Goal: Information Seeking & Learning: Compare options

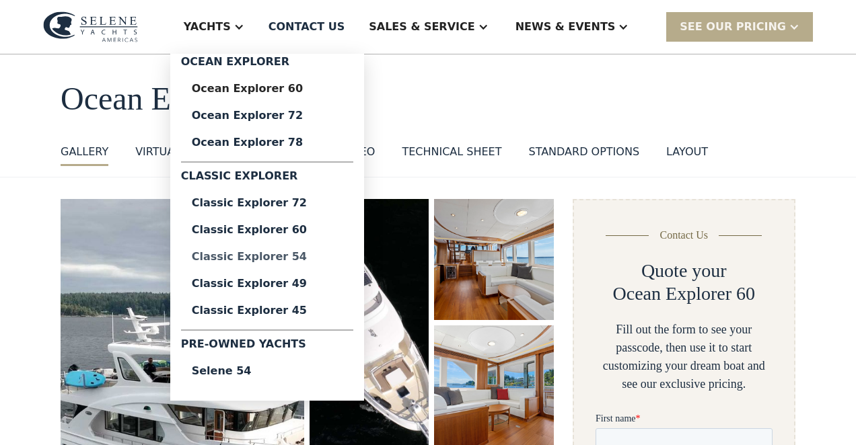
click at [326, 254] on div "Classic Explorer 54" at bounding box center [267, 257] width 151 height 11
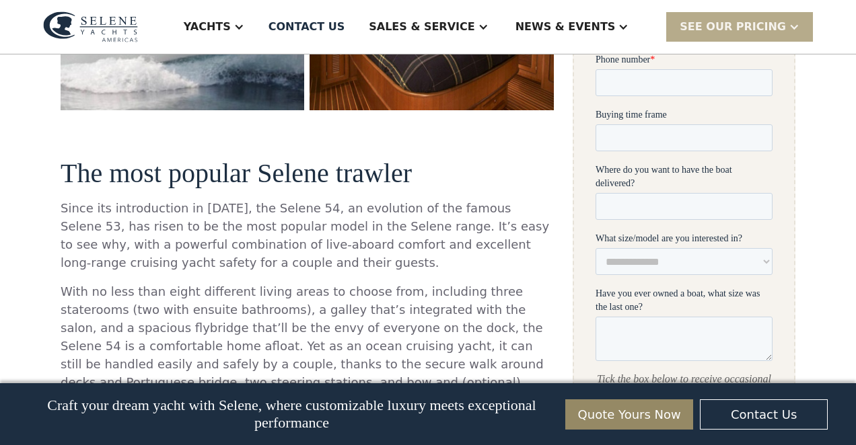
scroll to position [357, 0]
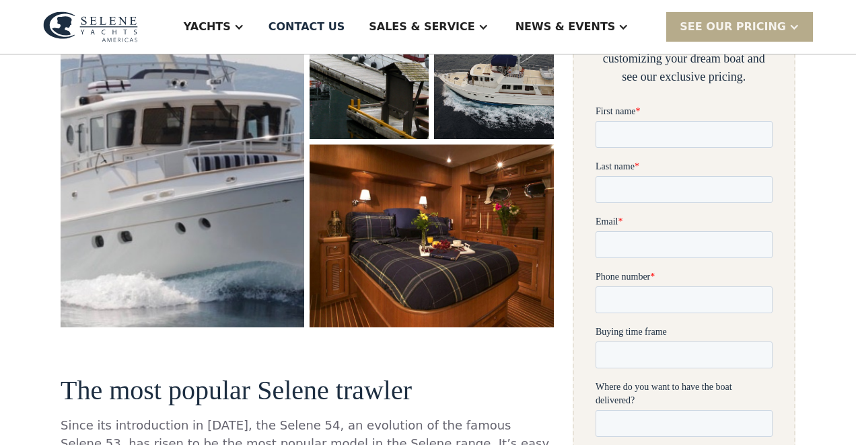
click at [237, 195] on img "open lightbox" at bounding box center [182, 109] width 257 height 459
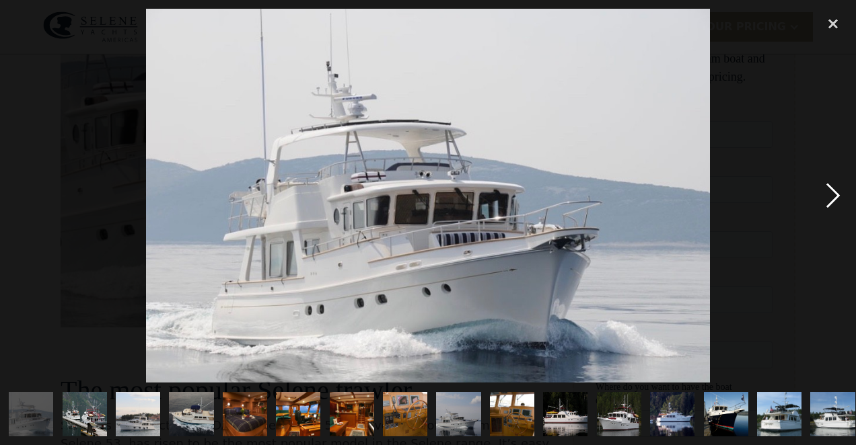
click at [827, 198] on div "next image" at bounding box center [833, 196] width 46 height 374
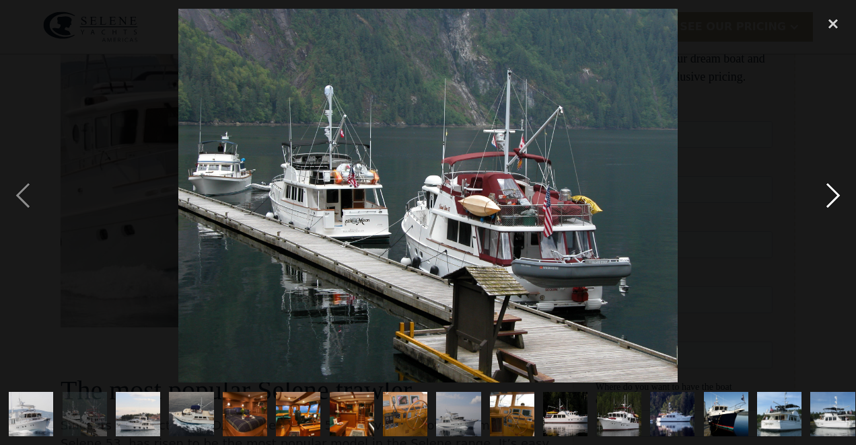
click at [827, 198] on div "next image" at bounding box center [833, 196] width 46 height 374
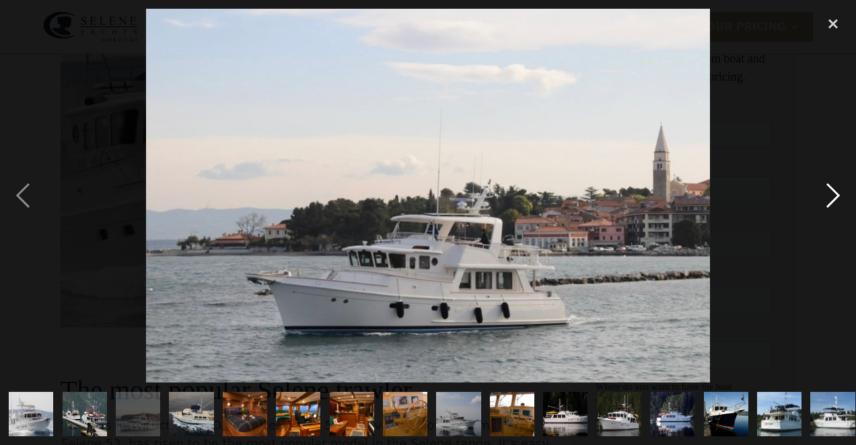
click at [827, 198] on div "next image" at bounding box center [833, 196] width 46 height 374
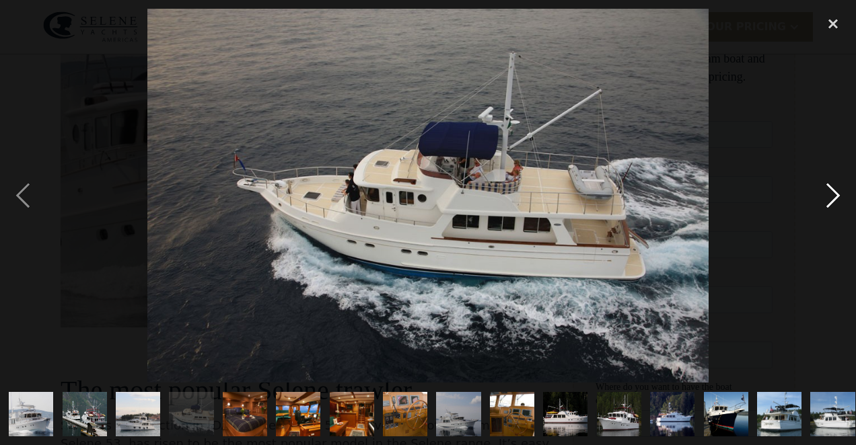
click at [827, 198] on div "next image" at bounding box center [833, 196] width 46 height 374
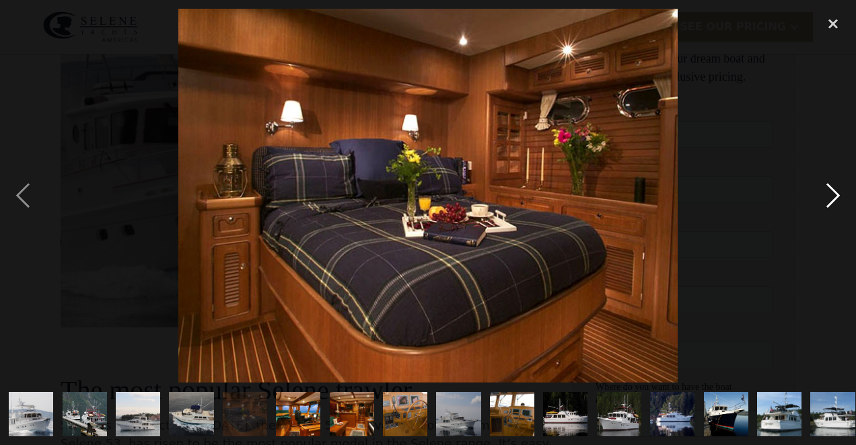
click at [827, 198] on div "next image" at bounding box center [833, 196] width 46 height 374
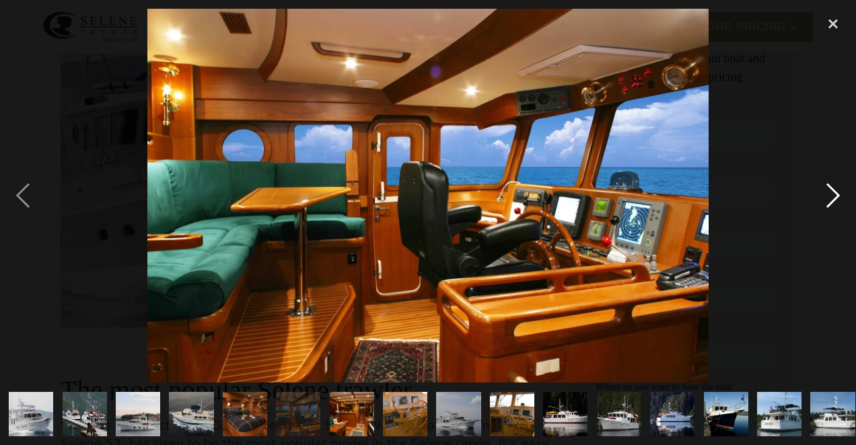
click at [827, 198] on div "next image" at bounding box center [833, 196] width 46 height 374
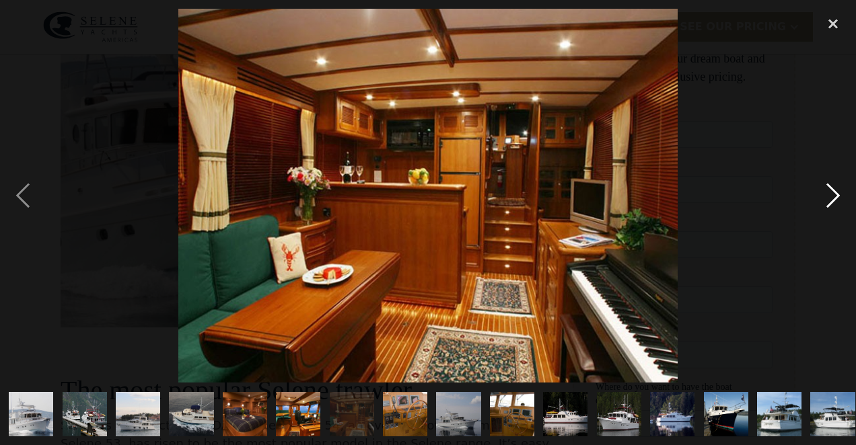
click at [827, 198] on div "next image" at bounding box center [833, 196] width 46 height 374
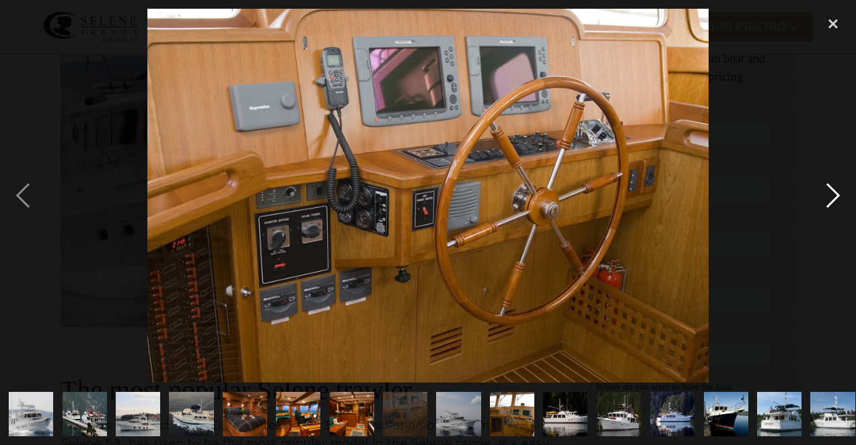
click at [827, 198] on div "next image" at bounding box center [833, 196] width 46 height 374
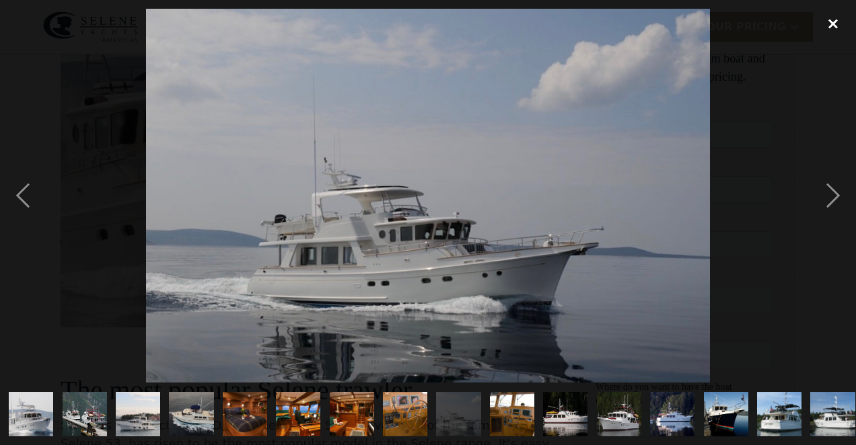
click at [829, 19] on div "close lightbox" at bounding box center [833, 24] width 46 height 30
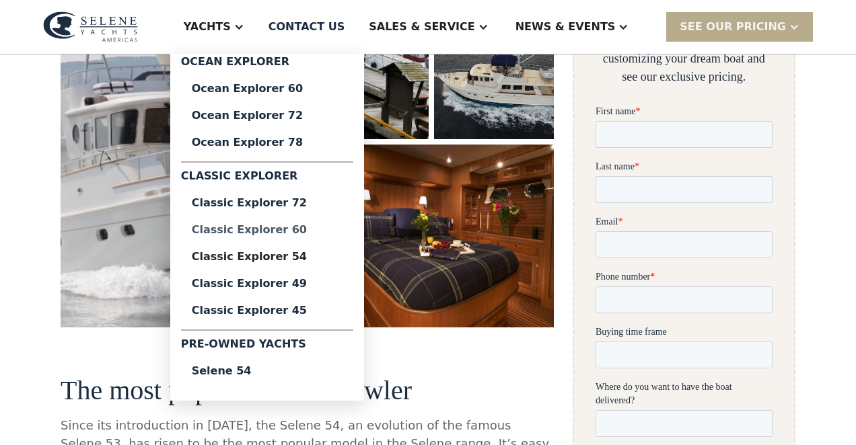
scroll to position [0, 0]
click at [314, 227] on div "Classic Explorer 60" at bounding box center [267, 230] width 151 height 11
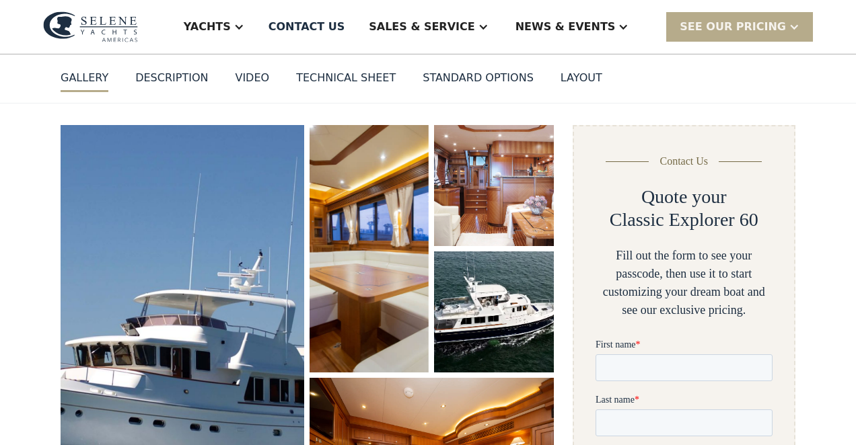
click at [229, 263] on img "open lightbox" at bounding box center [182, 332] width 251 height 427
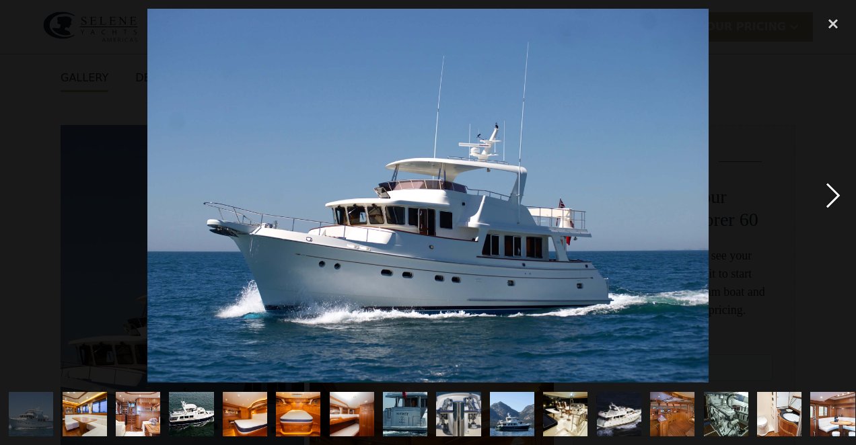
click at [829, 193] on div "next image" at bounding box center [833, 196] width 46 height 374
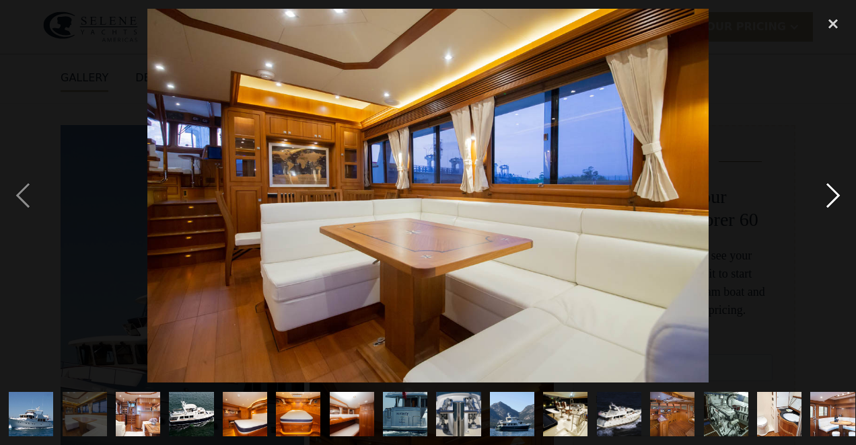
click at [829, 193] on div "next image" at bounding box center [833, 196] width 46 height 374
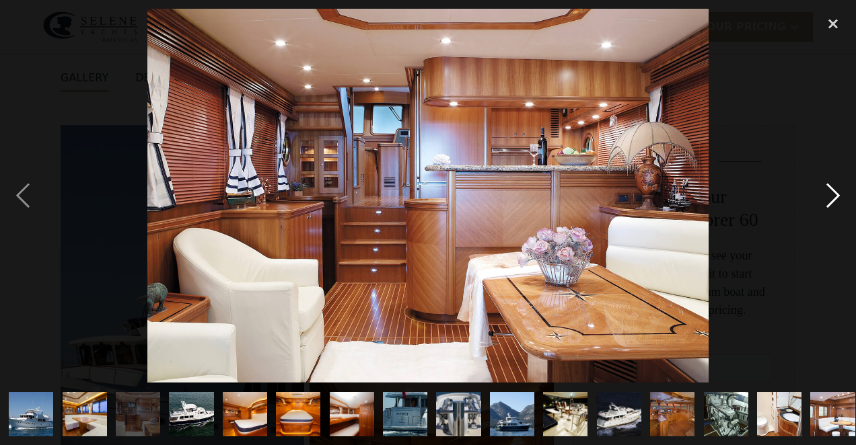
click at [829, 194] on div "next image" at bounding box center [833, 196] width 46 height 374
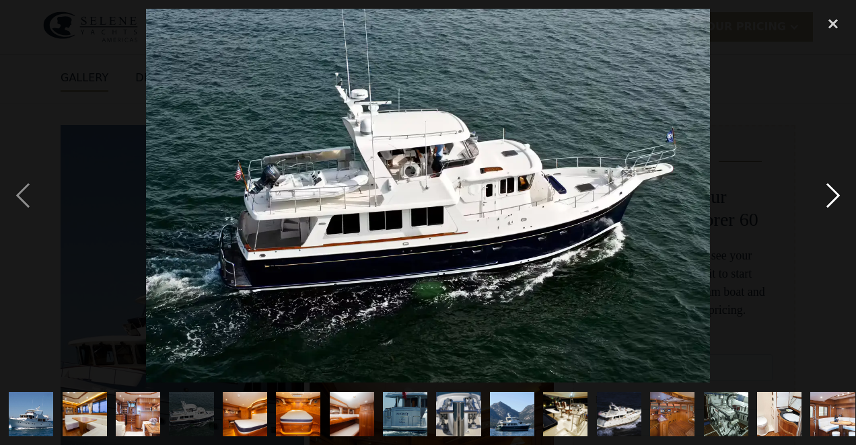
click at [829, 194] on div "next image" at bounding box center [833, 196] width 46 height 374
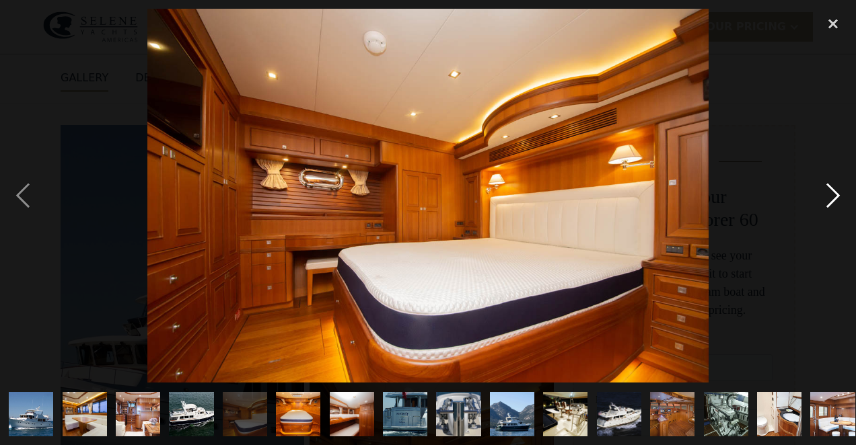
click at [829, 194] on div "next image" at bounding box center [833, 196] width 46 height 374
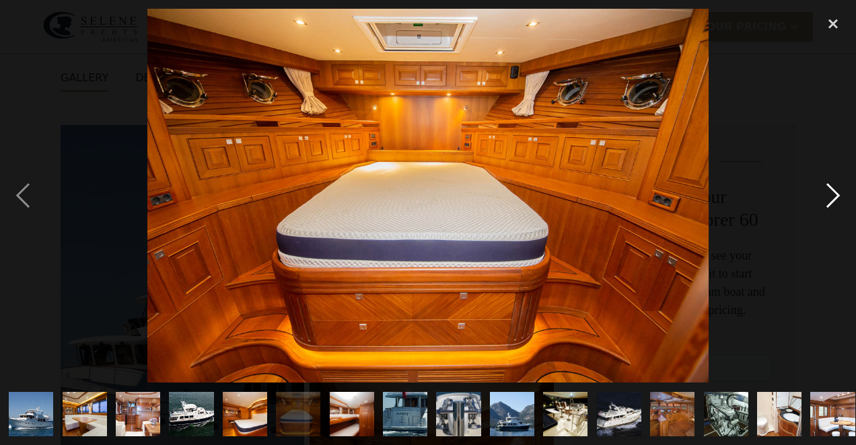
click at [829, 194] on div "next image" at bounding box center [833, 196] width 46 height 374
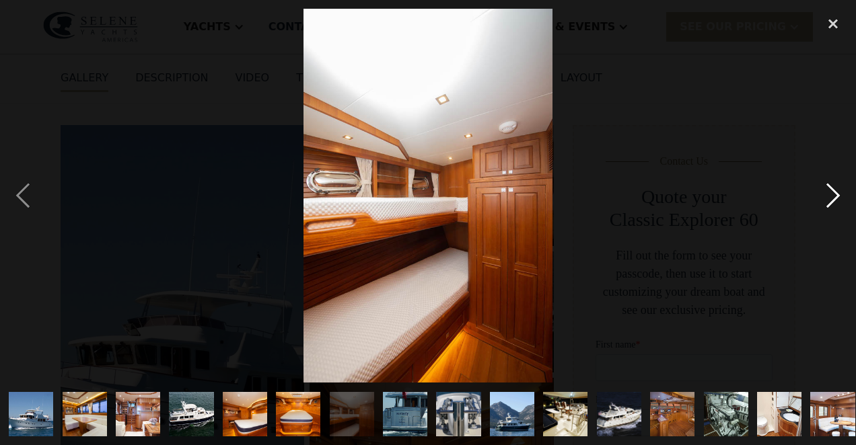
click at [829, 194] on div "next image" at bounding box center [833, 196] width 46 height 374
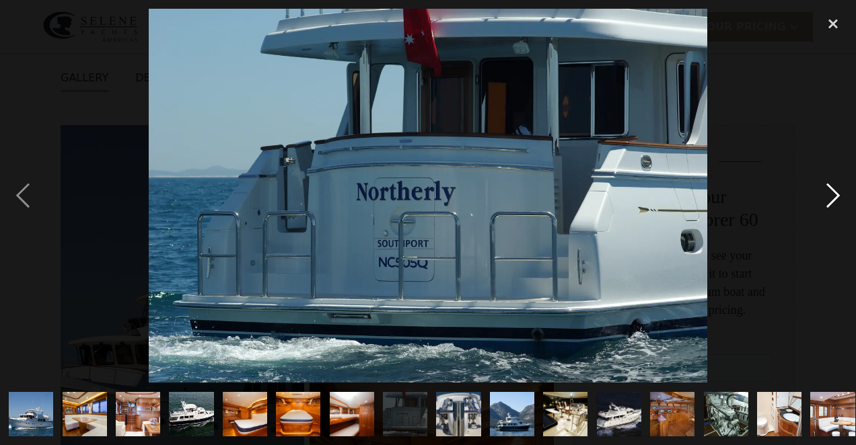
click at [829, 194] on div "next image" at bounding box center [833, 196] width 46 height 374
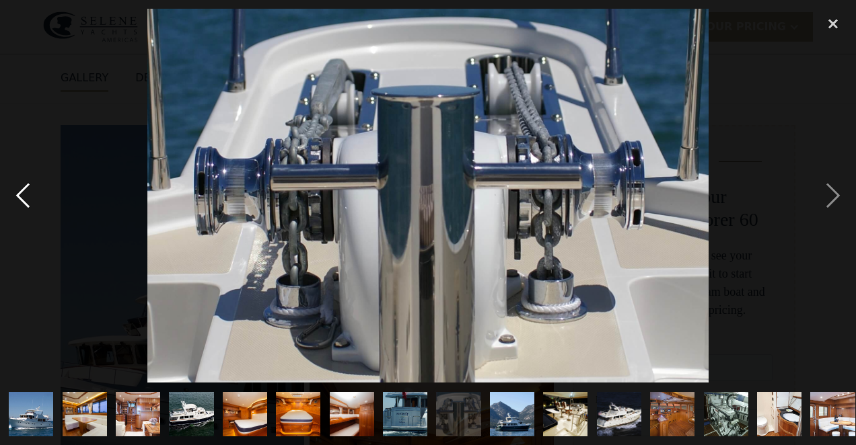
click at [26, 198] on div "previous image" at bounding box center [23, 196] width 46 height 374
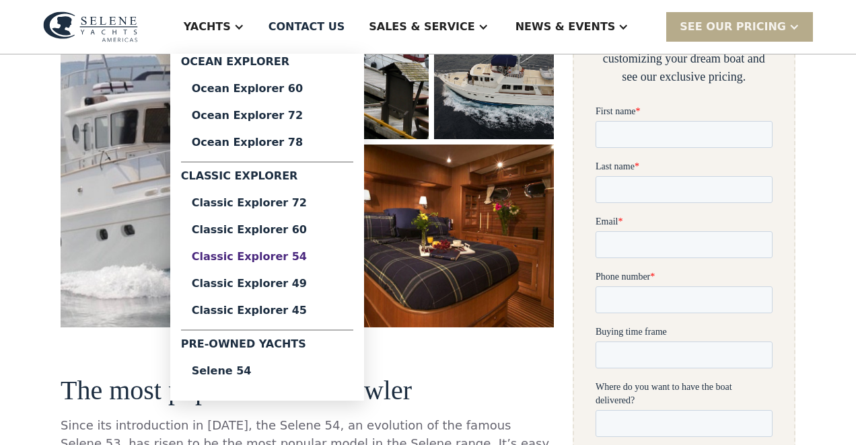
click at [309, 255] on div "Classic Explorer 54" at bounding box center [267, 257] width 151 height 11
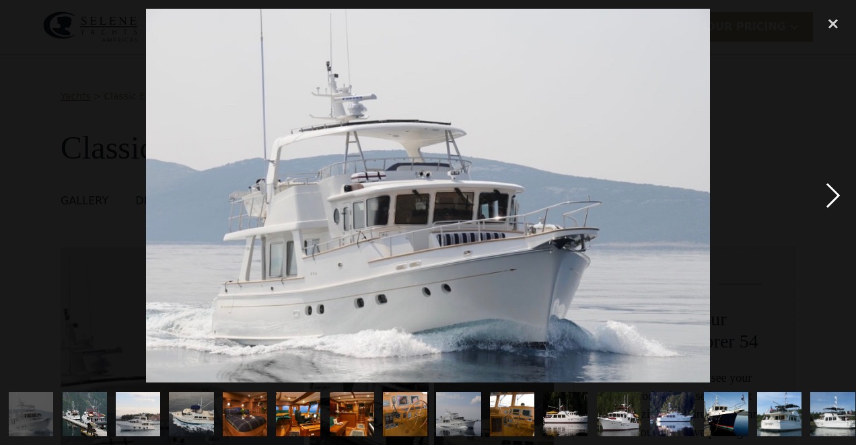
click at [831, 195] on div "next image" at bounding box center [833, 196] width 46 height 374
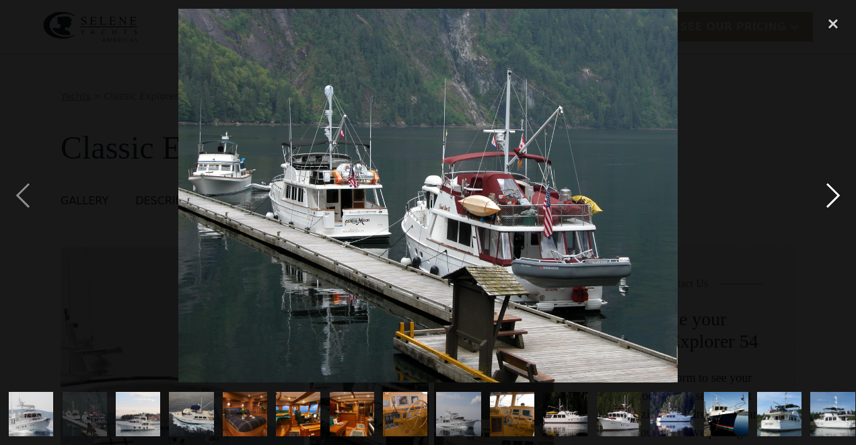
click at [831, 196] on div "next image" at bounding box center [833, 196] width 46 height 374
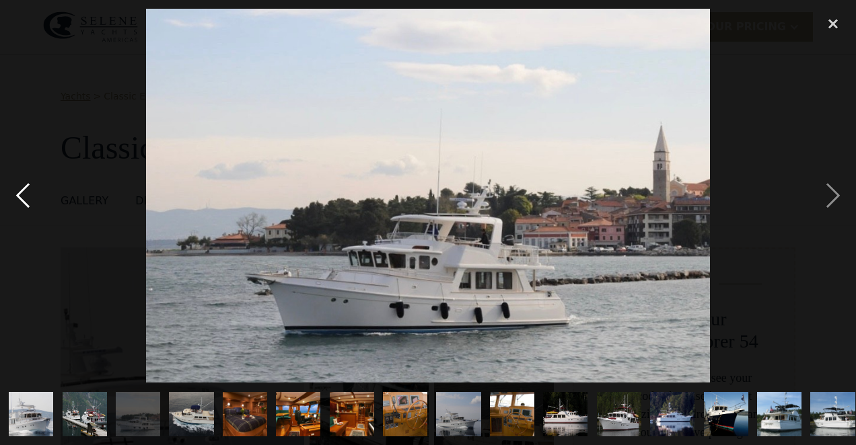
click at [21, 200] on div "previous image" at bounding box center [23, 196] width 46 height 374
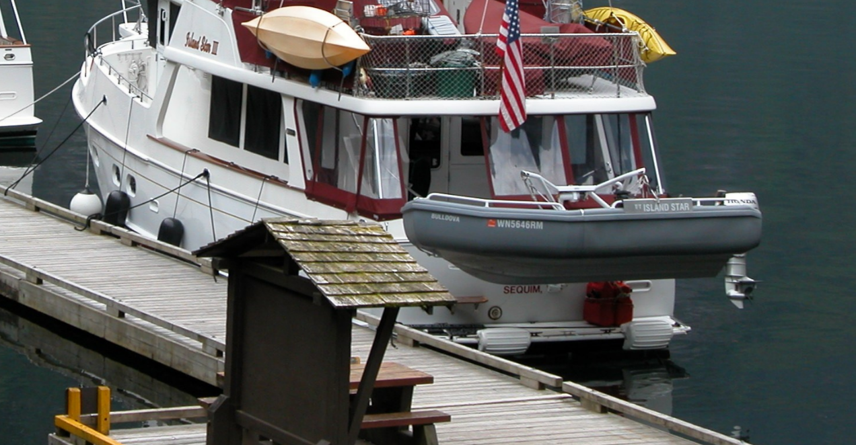
scroll to position [4, 0]
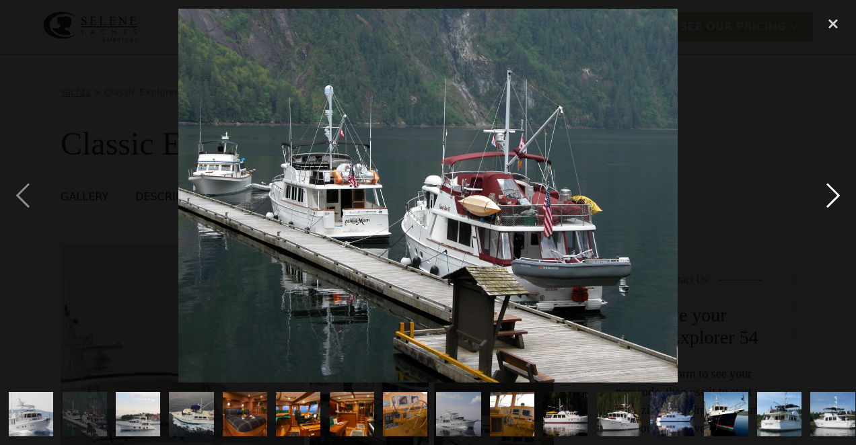
click at [828, 199] on div "next image" at bounding box center [833, 196] width 46 height 374
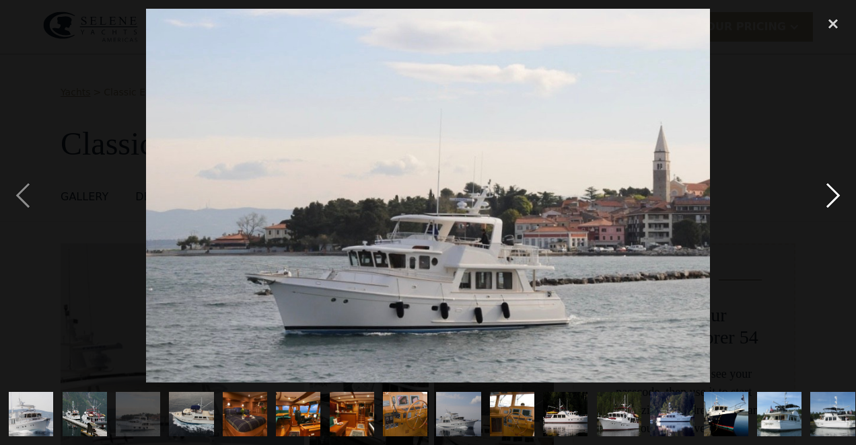
click at [828, 199] on div "next image" at bounding box center [833, 196] width 46 height 374
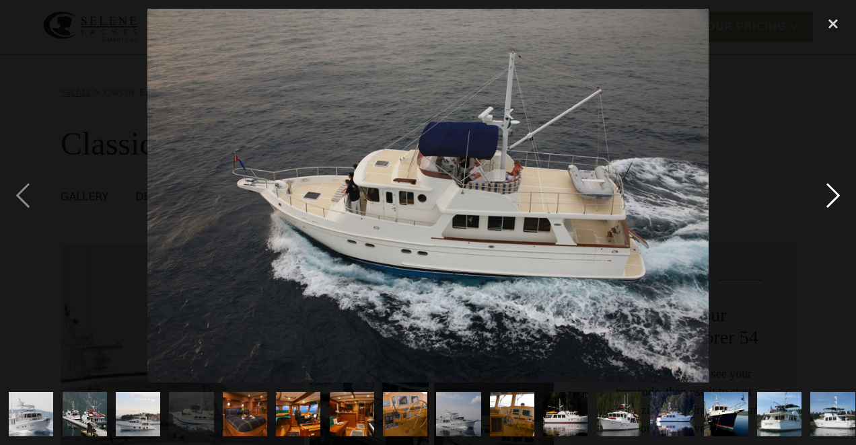
click at [828, 199] on div "next image" at bounding box center [833, 196] width 46 height 374
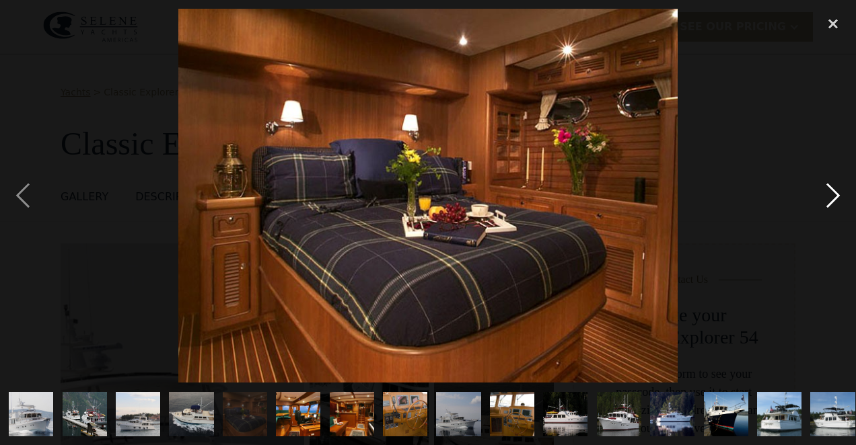
click at [828, 199] on div "next image" at bounding box center [833, 196] width 46 height 374
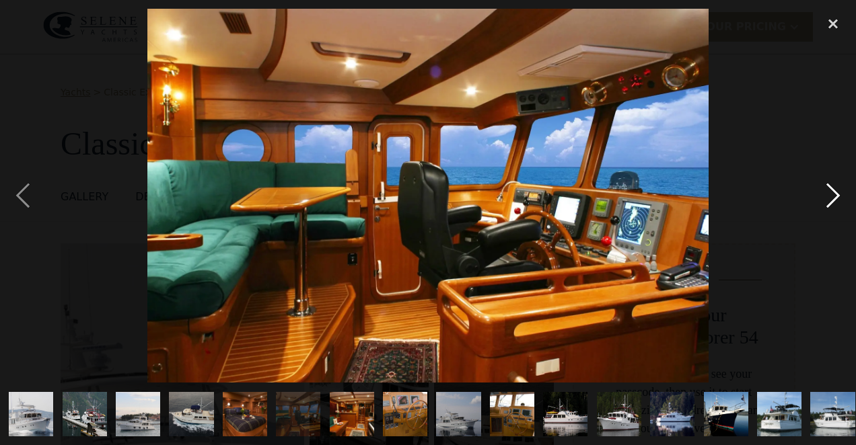
click at [828, 199] on div "next image" at bounding box center [833, 196] width 46 height 374
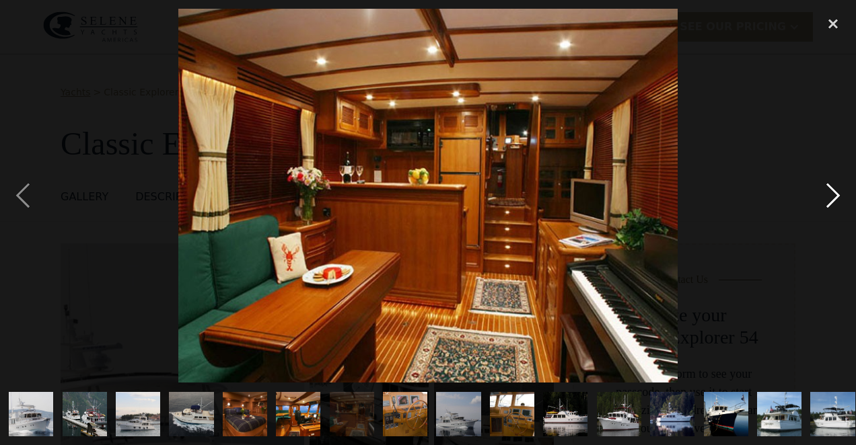
click at [828, 199] on div "next image" at bounding box center [833, 196] width 46 height 374
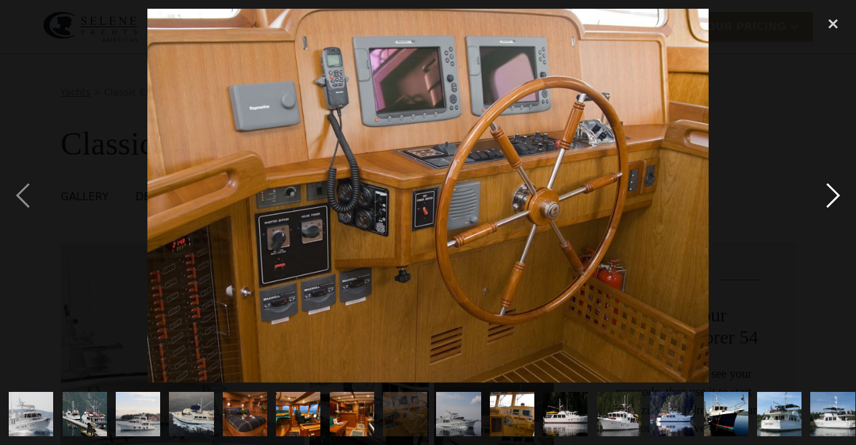
click at [828, 199] on div "next image" at bounding box center [833, 196] width 46 height 374
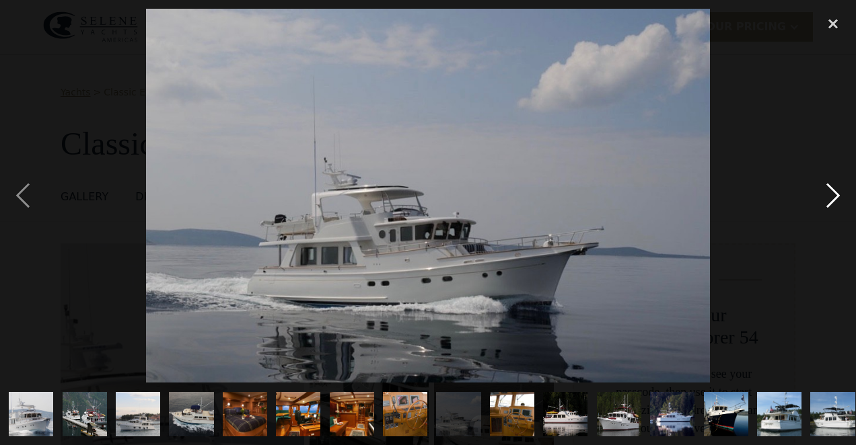
click at [828, 199] on div "next image" at bounding box center [833, 196] width 46 height 374
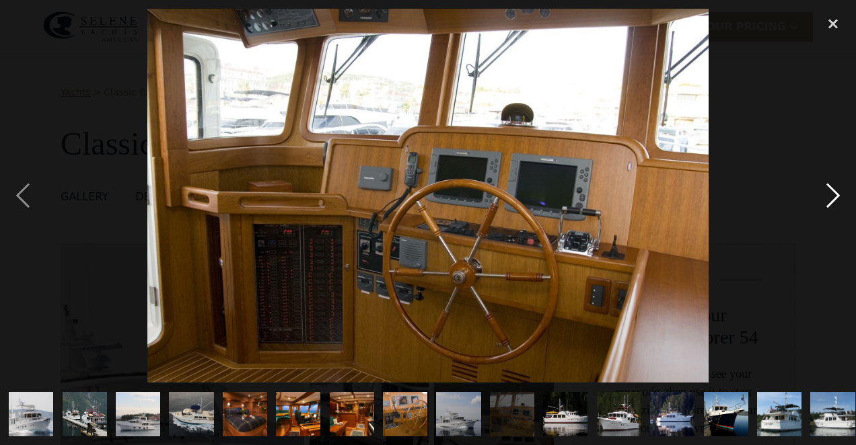
click at [828, 199] on div "next image" at bounding box center [833, 196] width 46 height 374
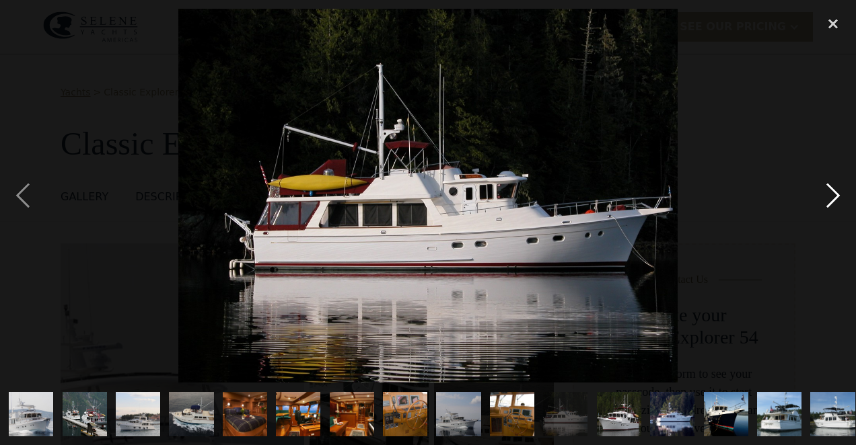
click at [828, 199] on div "next image" at bounding box center [833, 196] width 46 height 374
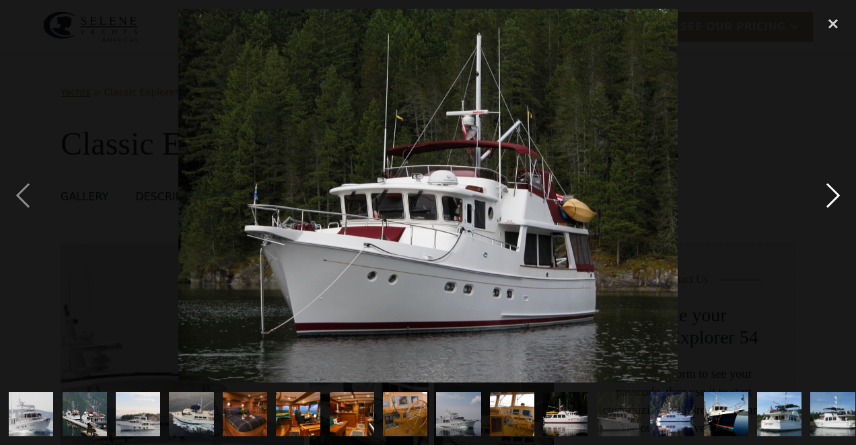
click at [828, 199] on div "next image" at bounding box center [833, 196] width 46 height 374
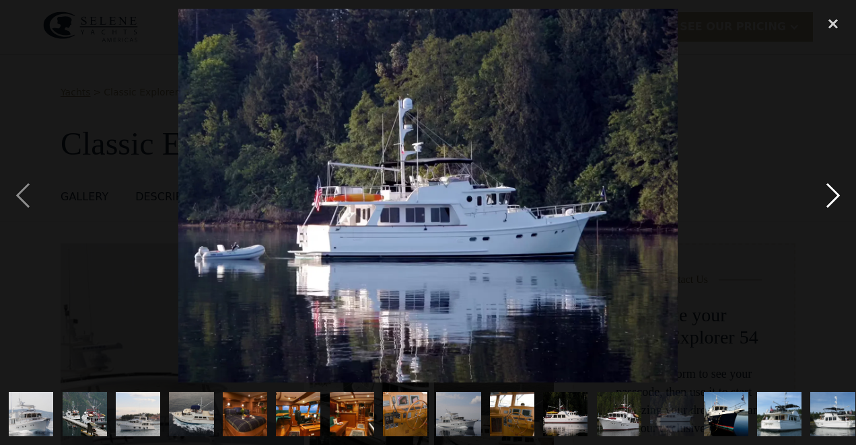
click at [828, 199] on div "next image" at bounding box center [833, 196] width 46 height 374
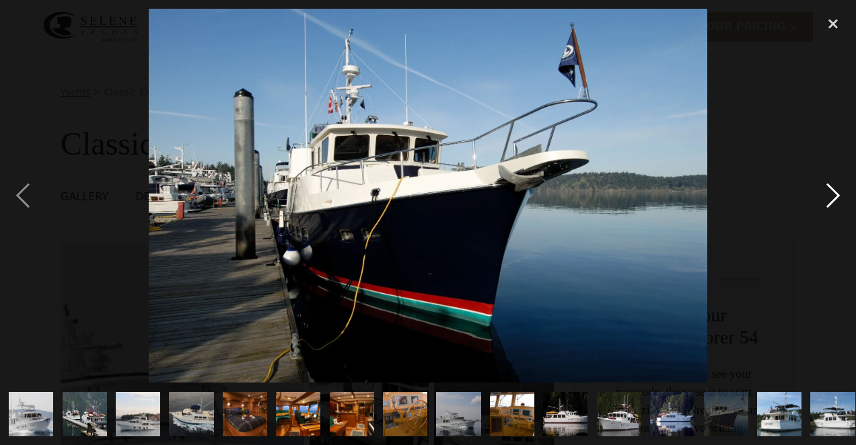
click at [828, 199] on div "next image" at bounding box center [833, 196] width 46 height 374
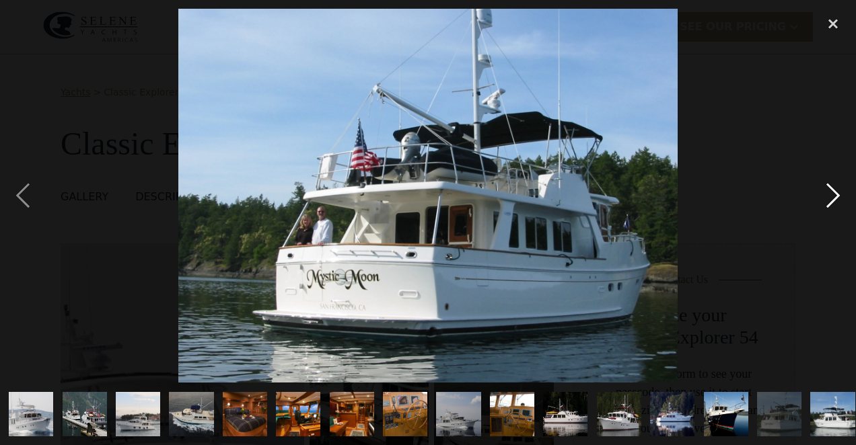
click at [828, 199] on div "next image" at bounding box center [833, 196] width 46 height 374
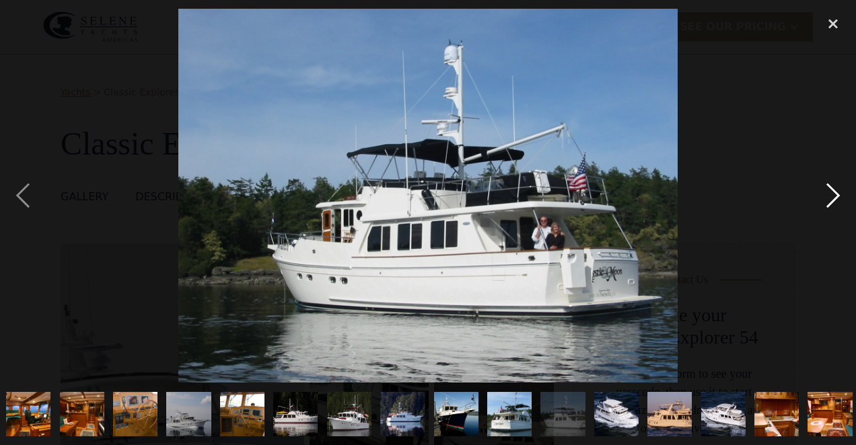
scroll to position [0, 275]
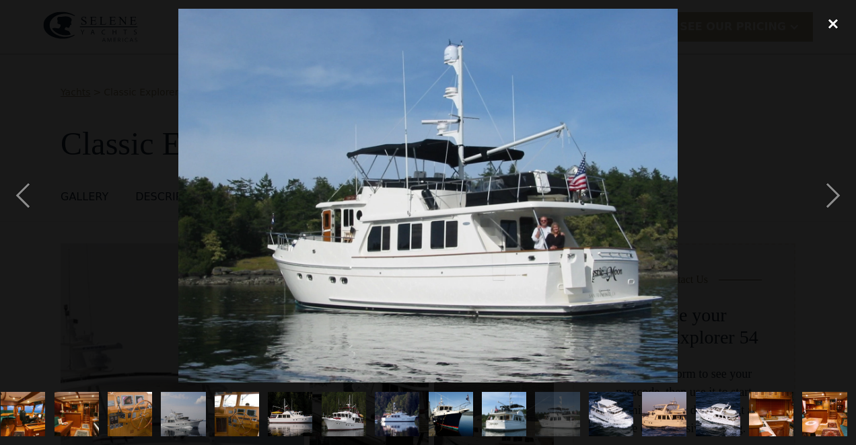
click at [827, 22] on div "close lightbox" at bounding box center [833, 24] width 46 height 30
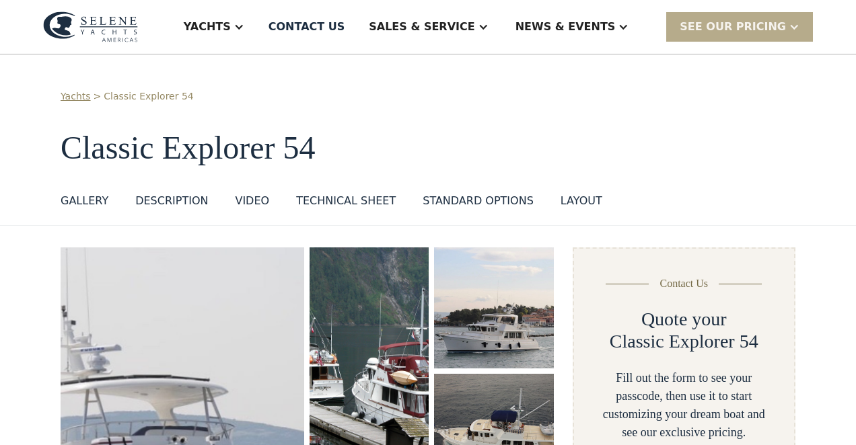
scroll to position [0, 0]
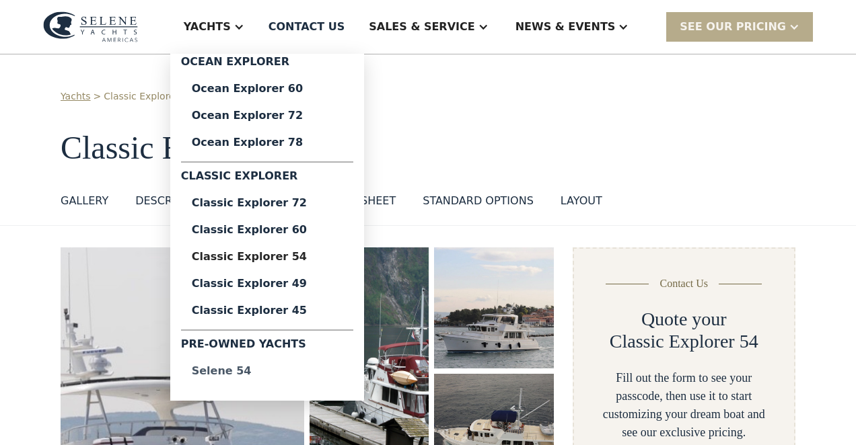
click at [274, 369] on div "Selene 54" at bounding box center [267, 371] width 151 height 11
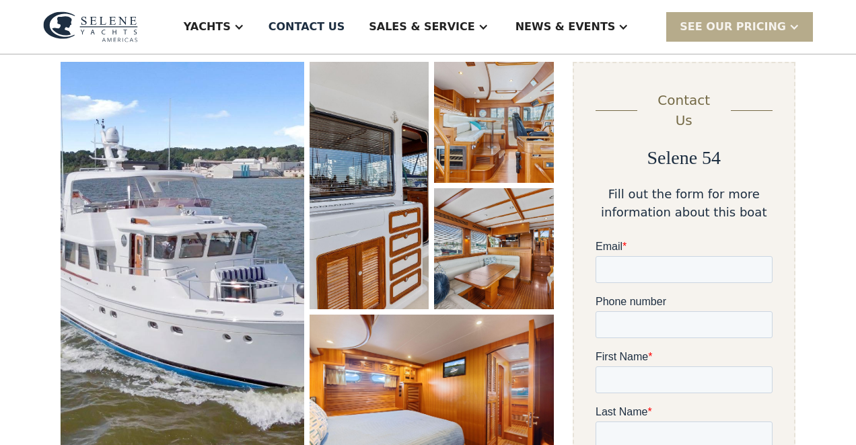
scroll to position [186, 0]
